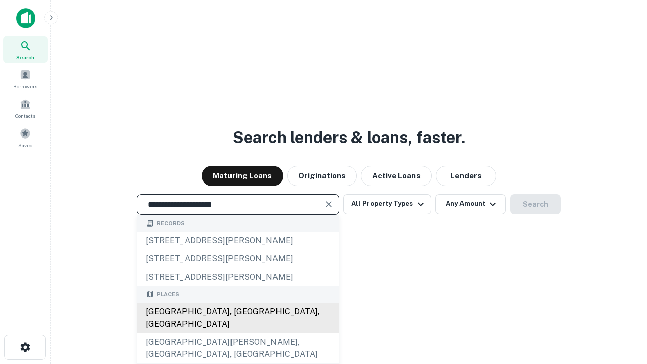
click at [238, 333] on div "Santa Monica, CA, USA" at bounding box center [237, 318] width 201 height 30
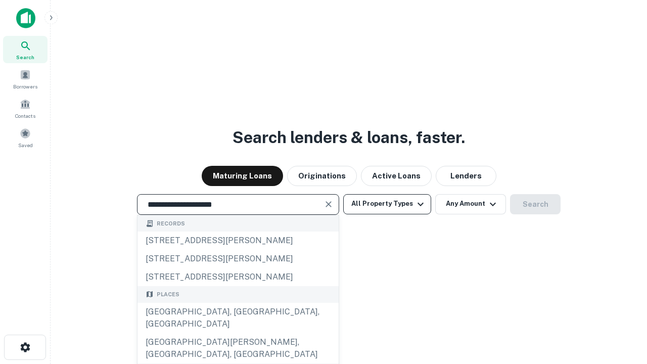
type input "**********"
click at [387, 204] on button "All Property Types" at bounding box center [387, 204] width 88 height 20
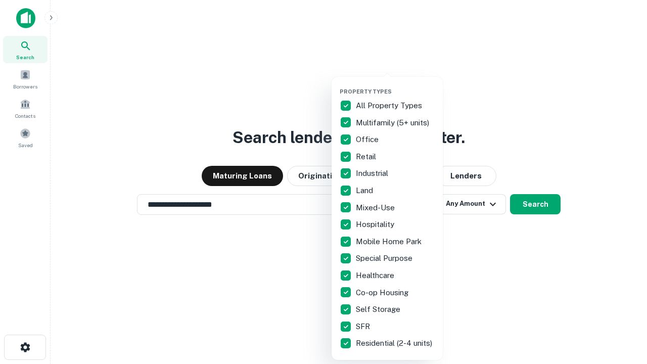
click at [395, 85] on button "button" at bounding box center [395, 85] width 111 height 1
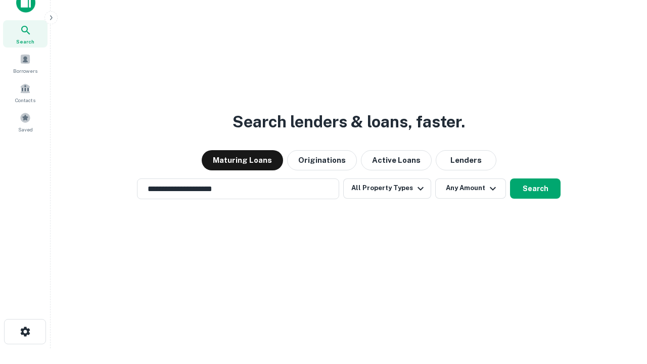
scroll to position [6, 122]
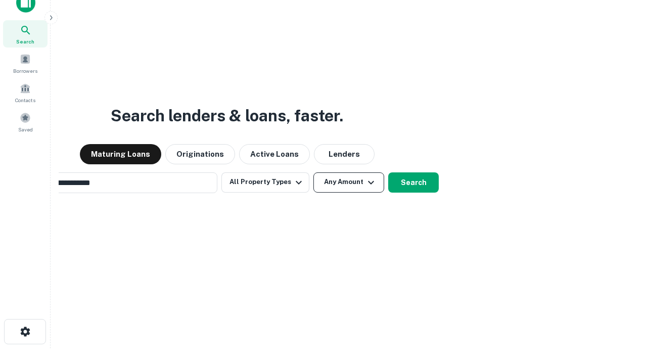
click at [313, 172] on button "Any Amount" at bounding box center [348, 182] width 71 height 20
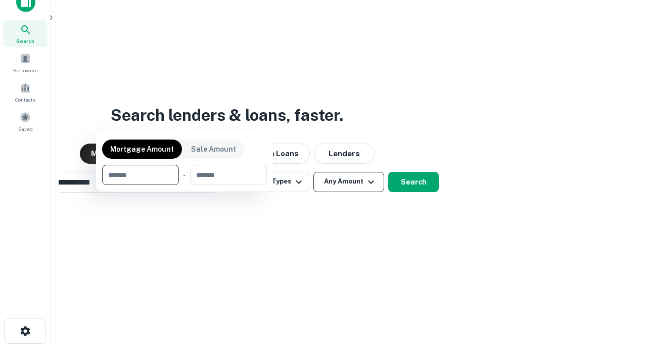
scroll to position [73, 286]
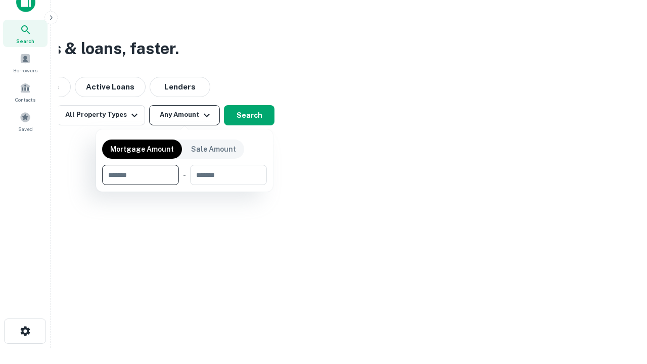
type input "*******"
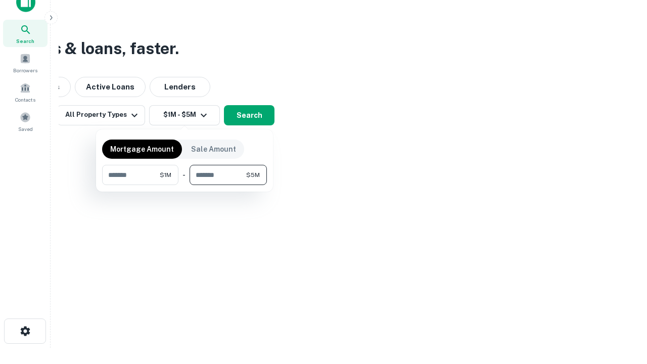
type input "*******"
click at [184, 185] on button "button" at bounding box center [184, 185] width 165 height 1
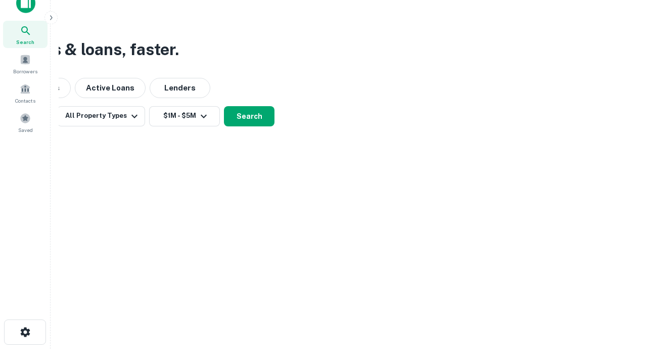
scroll to position [6, 186]
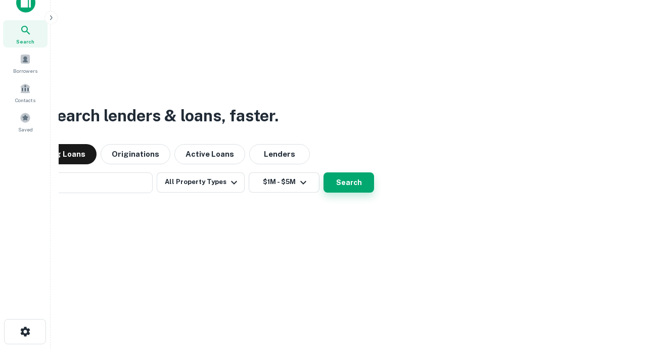
click at [323, 172] on button "Search" at bounding box center [348, 182] width 51 height 20
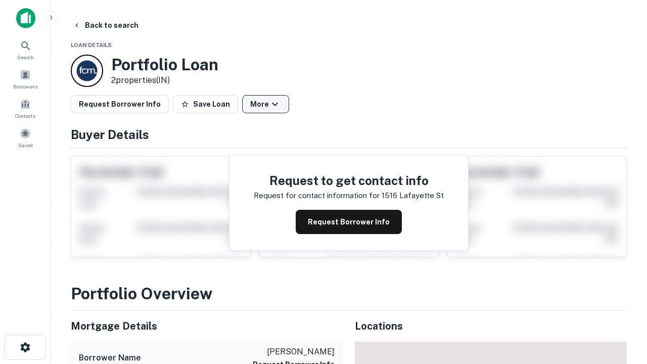
click at [265, 104] on button "More" at bounding box center [265, 104] width 47 height 18
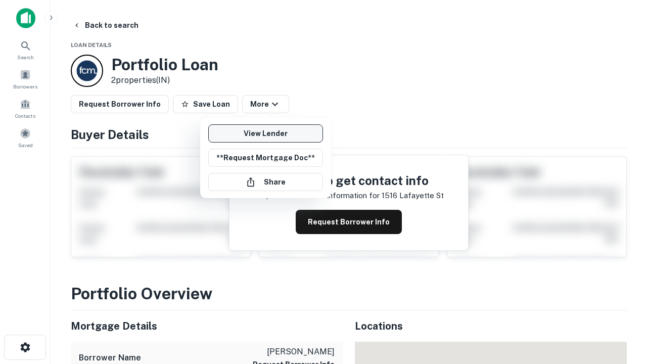
click at [265, 133] on link "View Lender" at bounding box center [265, 133] width 115 height 18
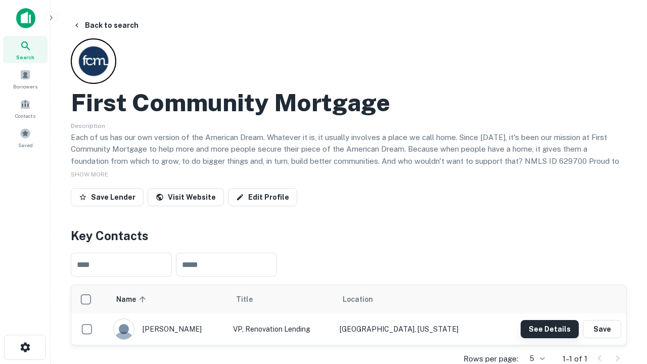
click at [549, 329] on button "See Details" at bounding box center [550, 329] width 58 height 18
click at [25, 347] on icon "button" at bounding box center [25, 347] width 12 height 12
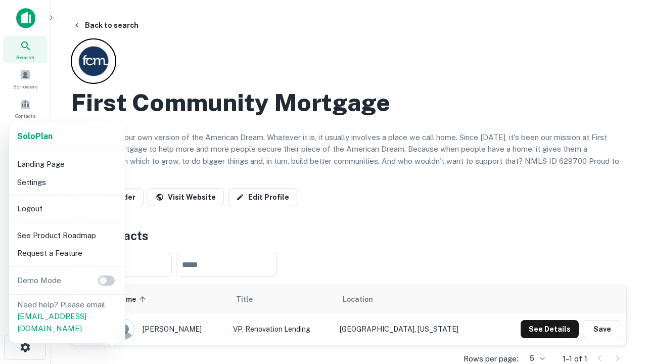
click at [67, 208] on li "Logout" at bounding box center [67, 209] width 108 height 18
